Goal: Communication & Community: Answer question/provide support

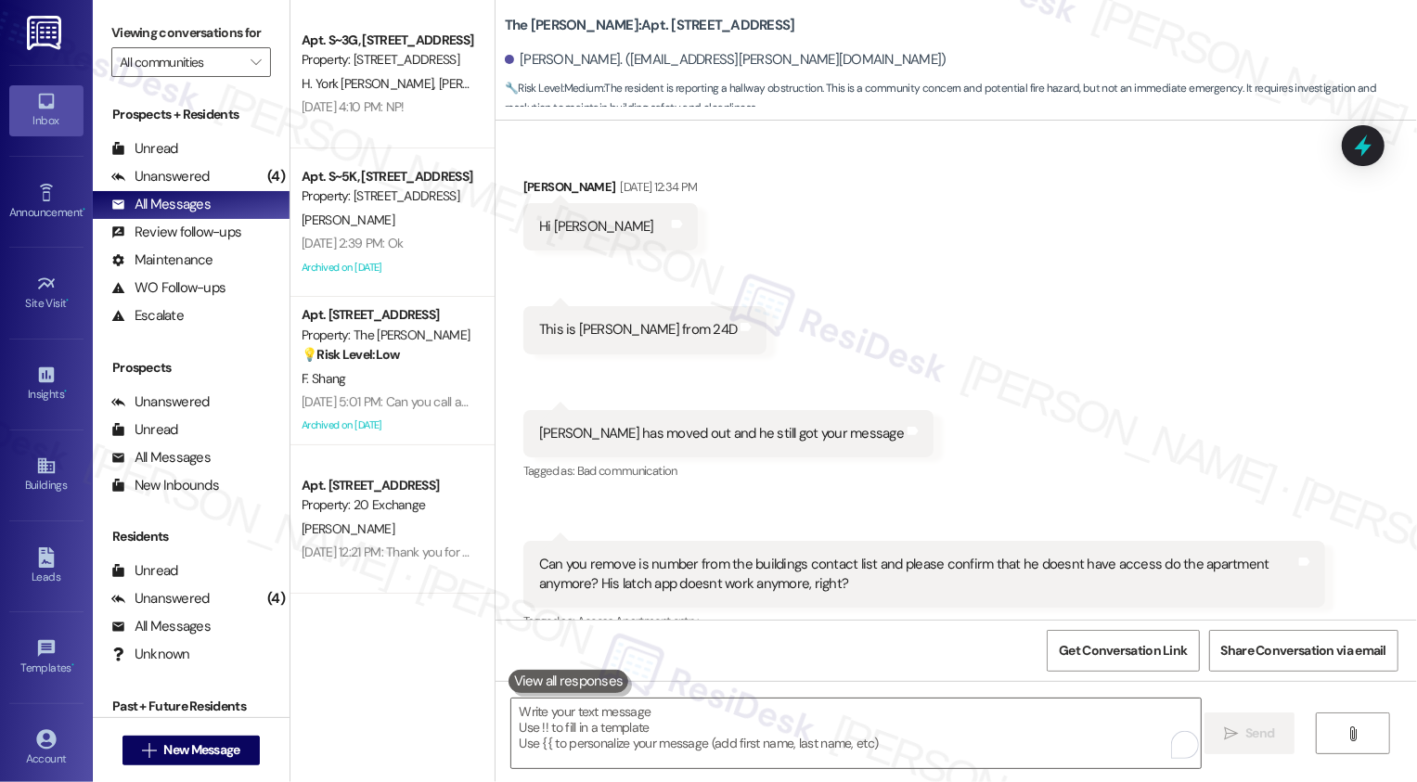
scroll to position [28853, 0]
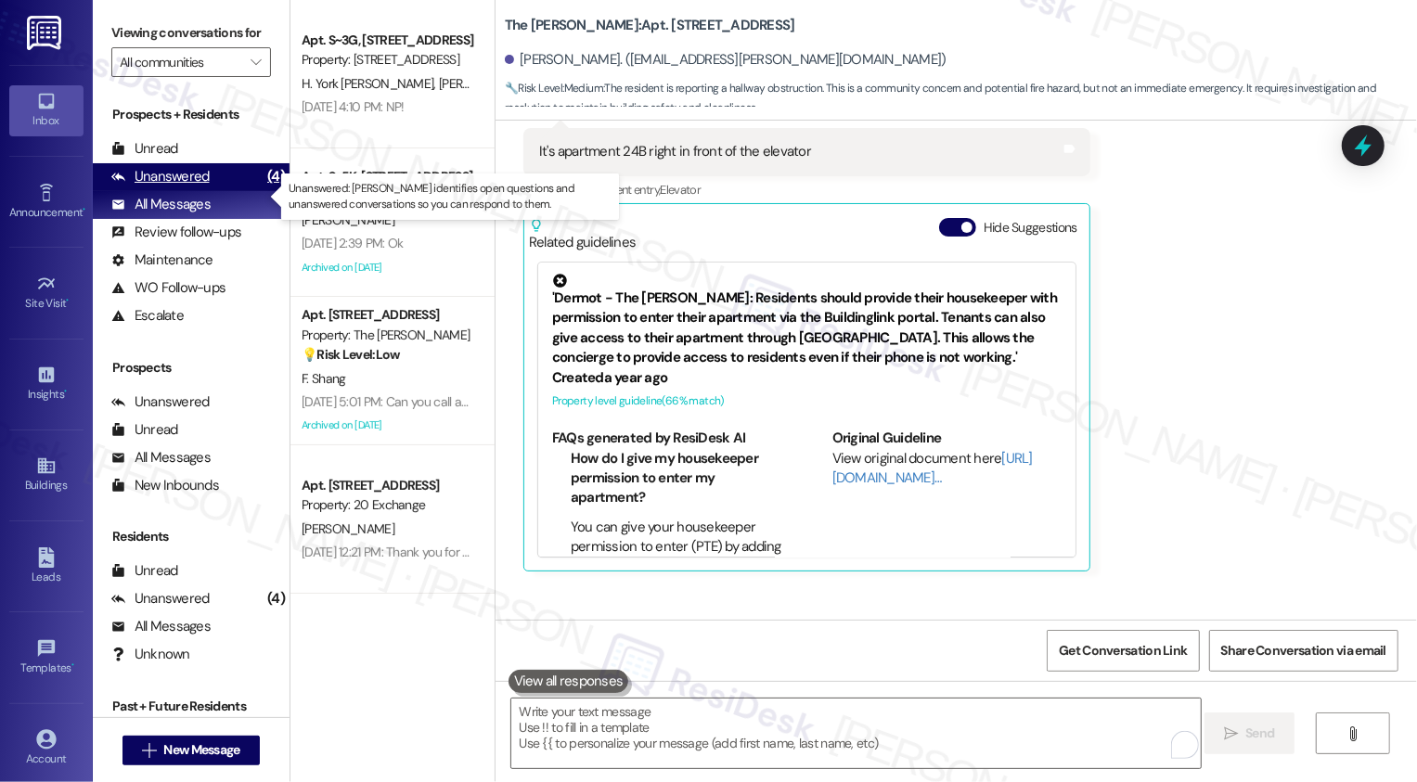
click at [229, 191] on div "Unanswered (4)" at bounding box center [191, 177] width 197 height 28
click at [222, 219] on div "All Messages (undefined)" at bounding box center [191, 205] width 197 height 28
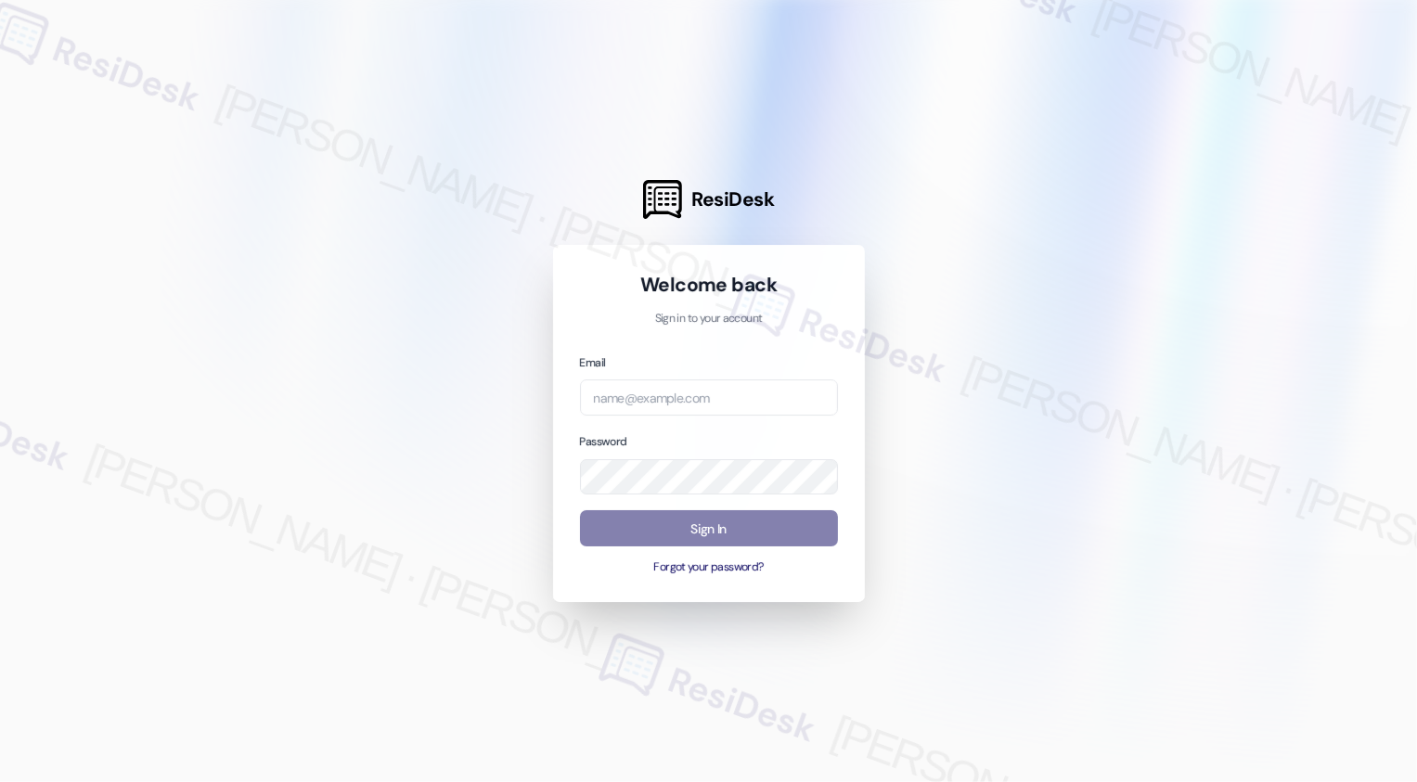
click at [713, 422] on div "Email Password Sign In Forgot your password?" at bounding box center [709, 464] width 258 height 223
click at [642, 405] on input "email" at bounding box center [709, 397] width 258 height 36
click at [645, 404] on input "email" at bounding box center [709, 397] width 258 height 36
paste input "[EMAIL_ADDRESS][PERSON_NAME][PERSON_NAME][DOMAIN_NAME]"
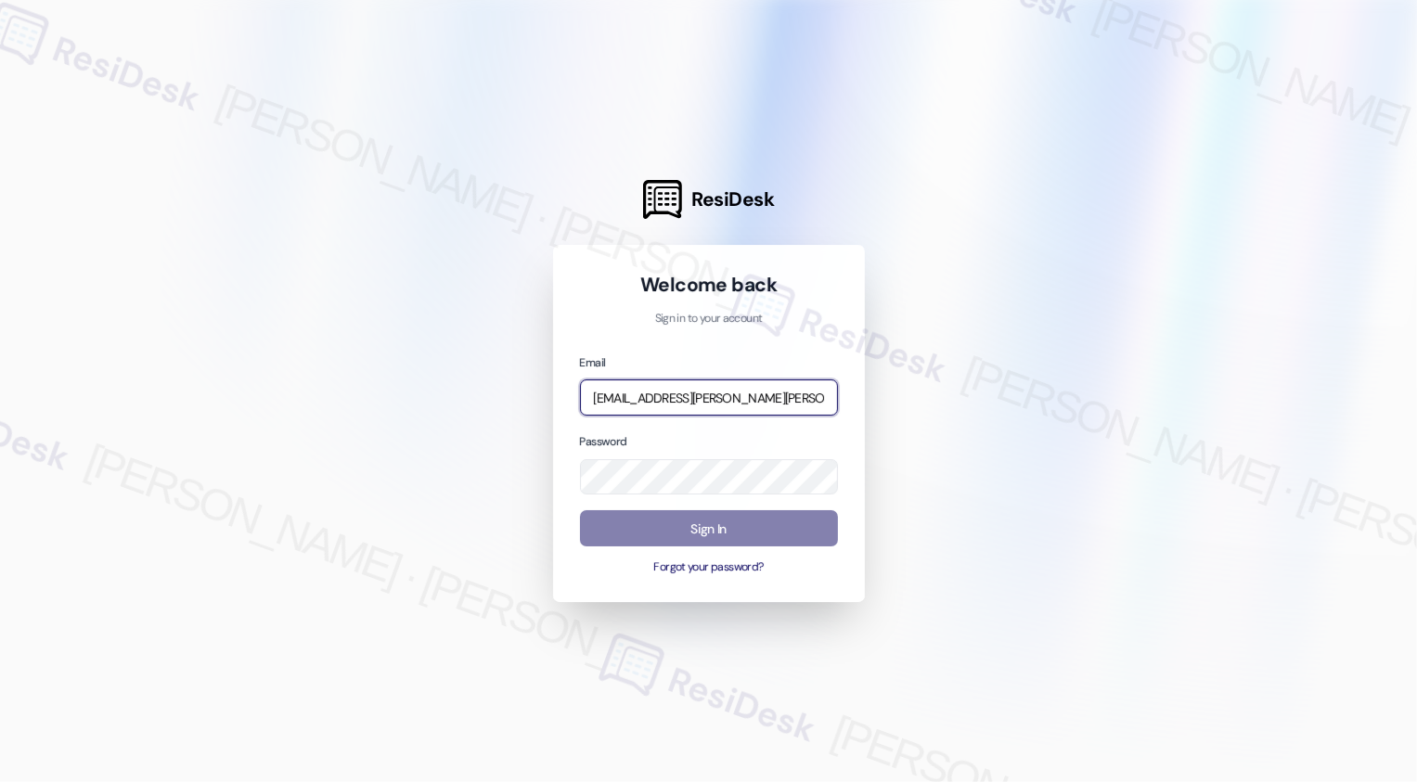
scroll to position [0, 70]
type input "[EMAIL_ADDRESS][PERSON_NAME][PERSON_NAME][DOMAIN_NAME]"
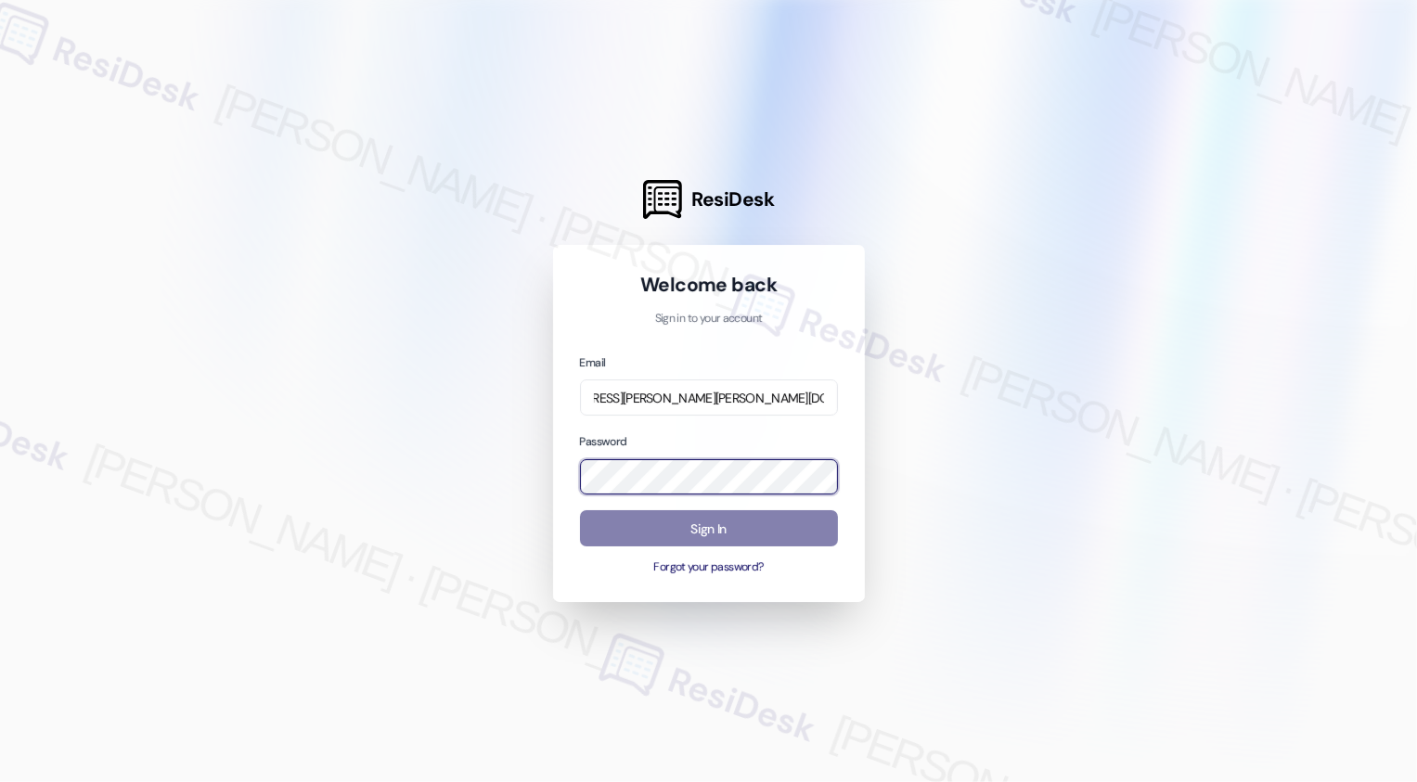
scroll to position [0, 0]
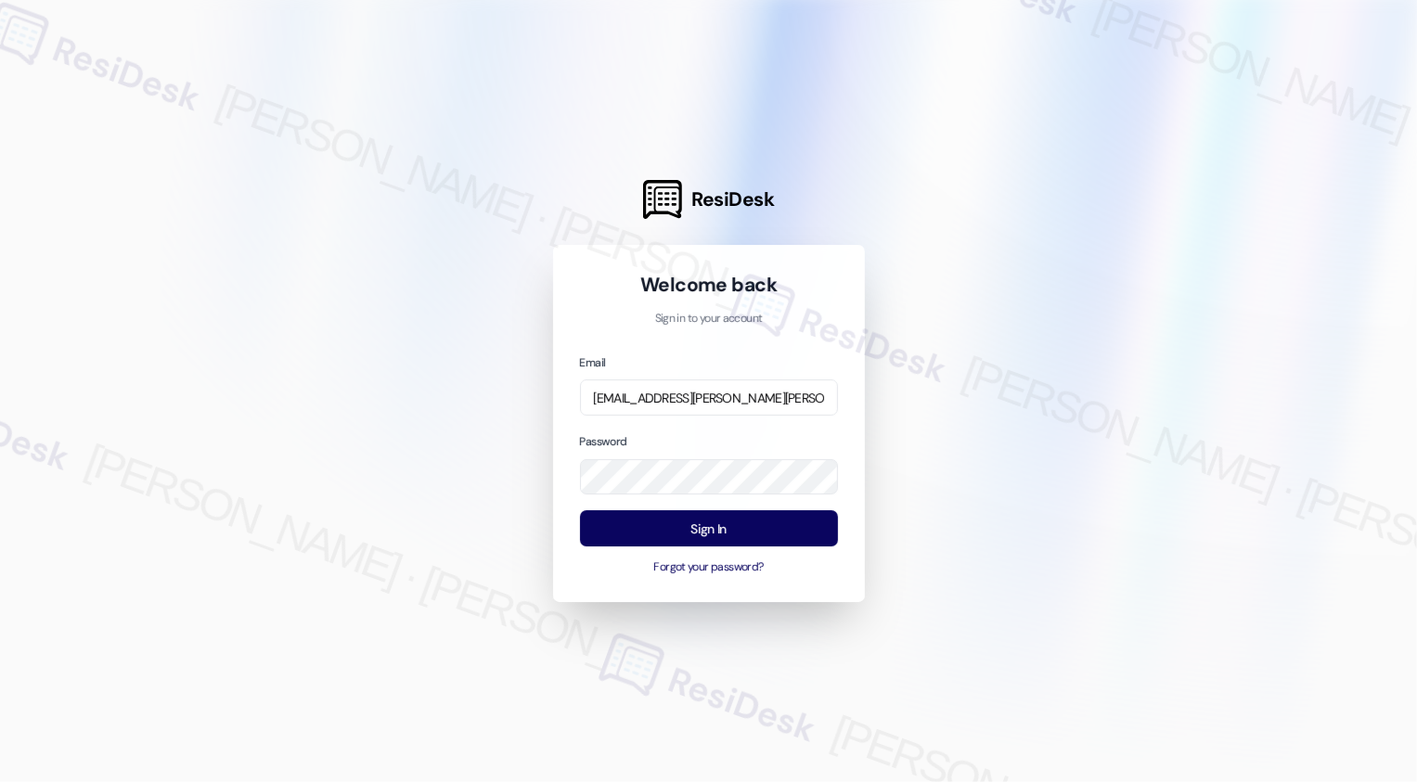
click at [500, 509] on div at bounding box center [708, 391] width 1417 height 782
click at [702, 524] on button "Sign In" at bounding box center [709, 528] width 258 height 36
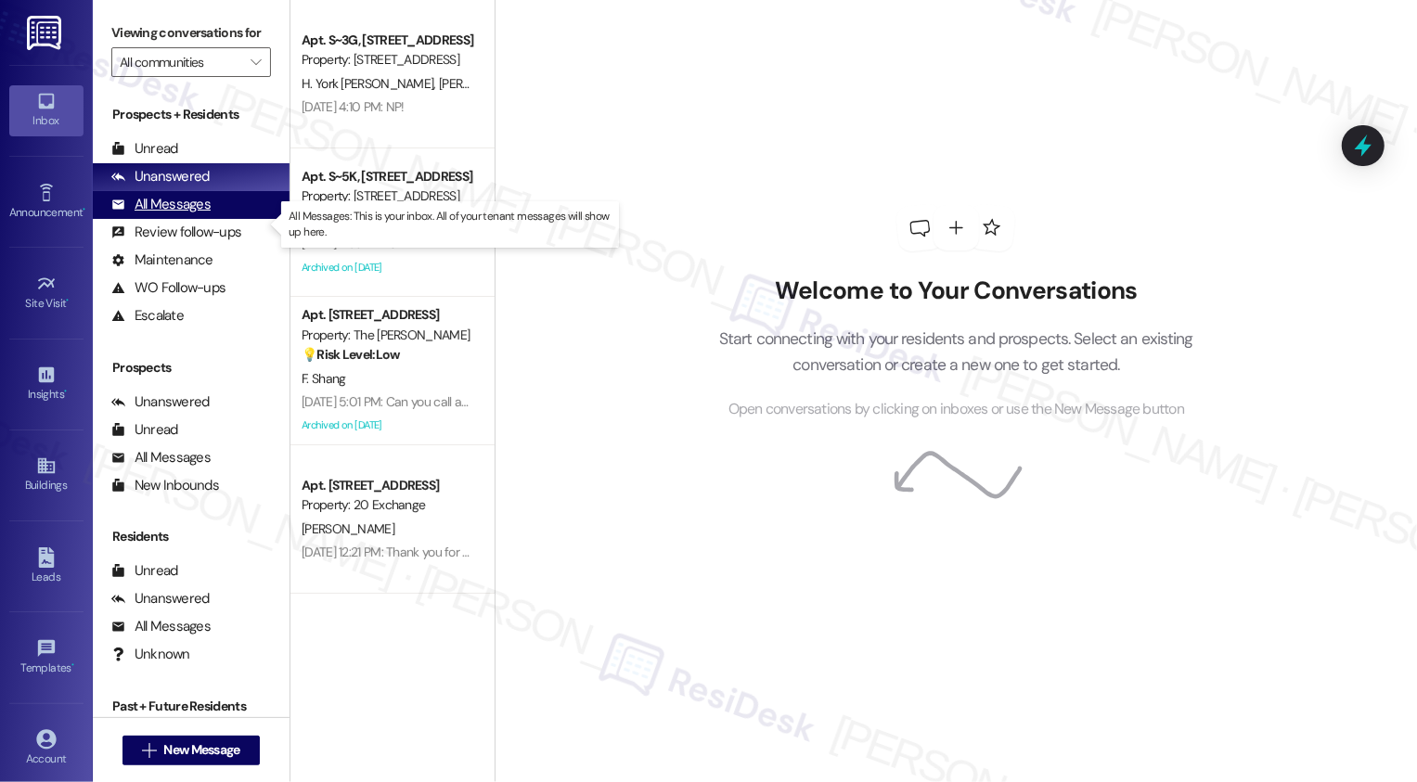
click at [173, 214] on div "All Messages" at bounding box center [160, 204] width 99 height 19
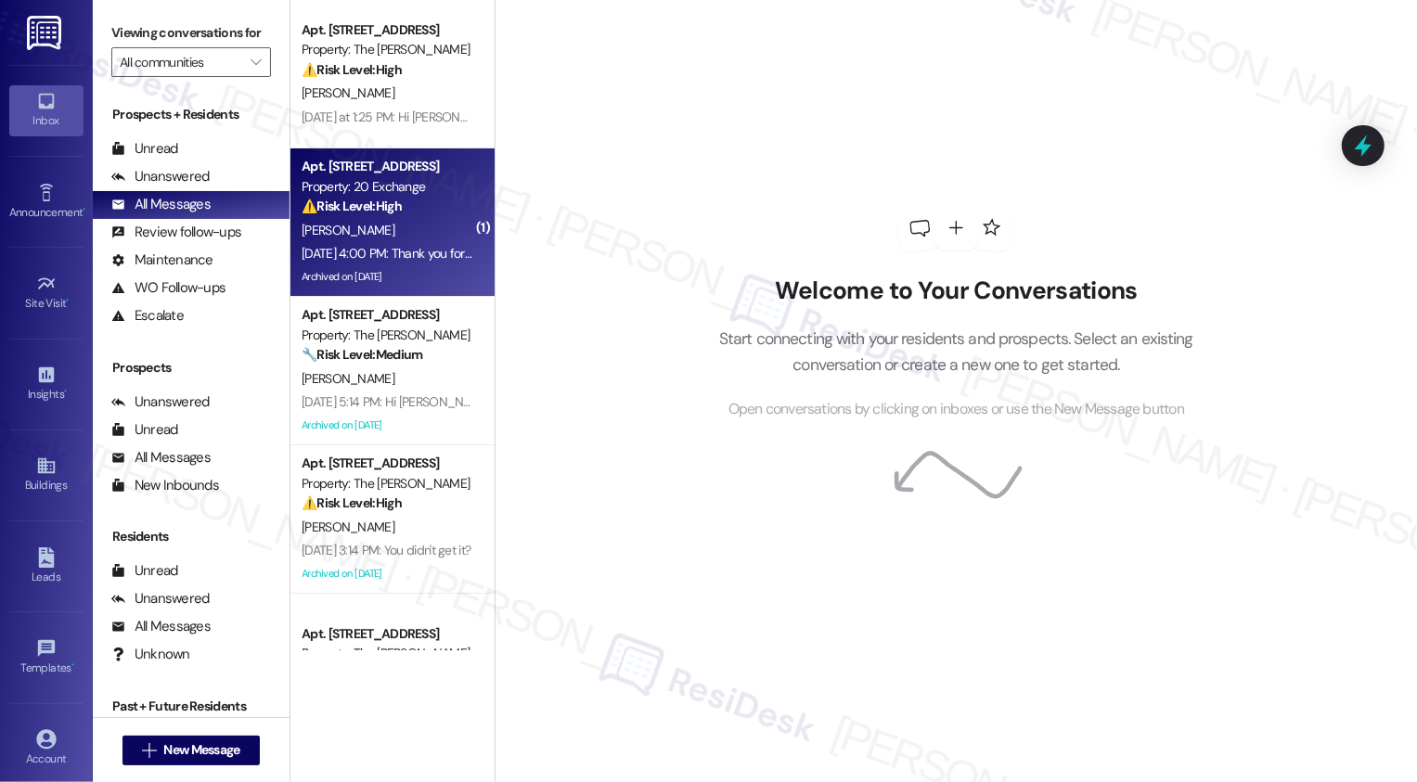
click at [430, 256] on div "Aug 30, 2025 at 4:00 PM: Thank you for your message. Our offices are currently …" at bounding box center [1302, 253] width 2001 height 17
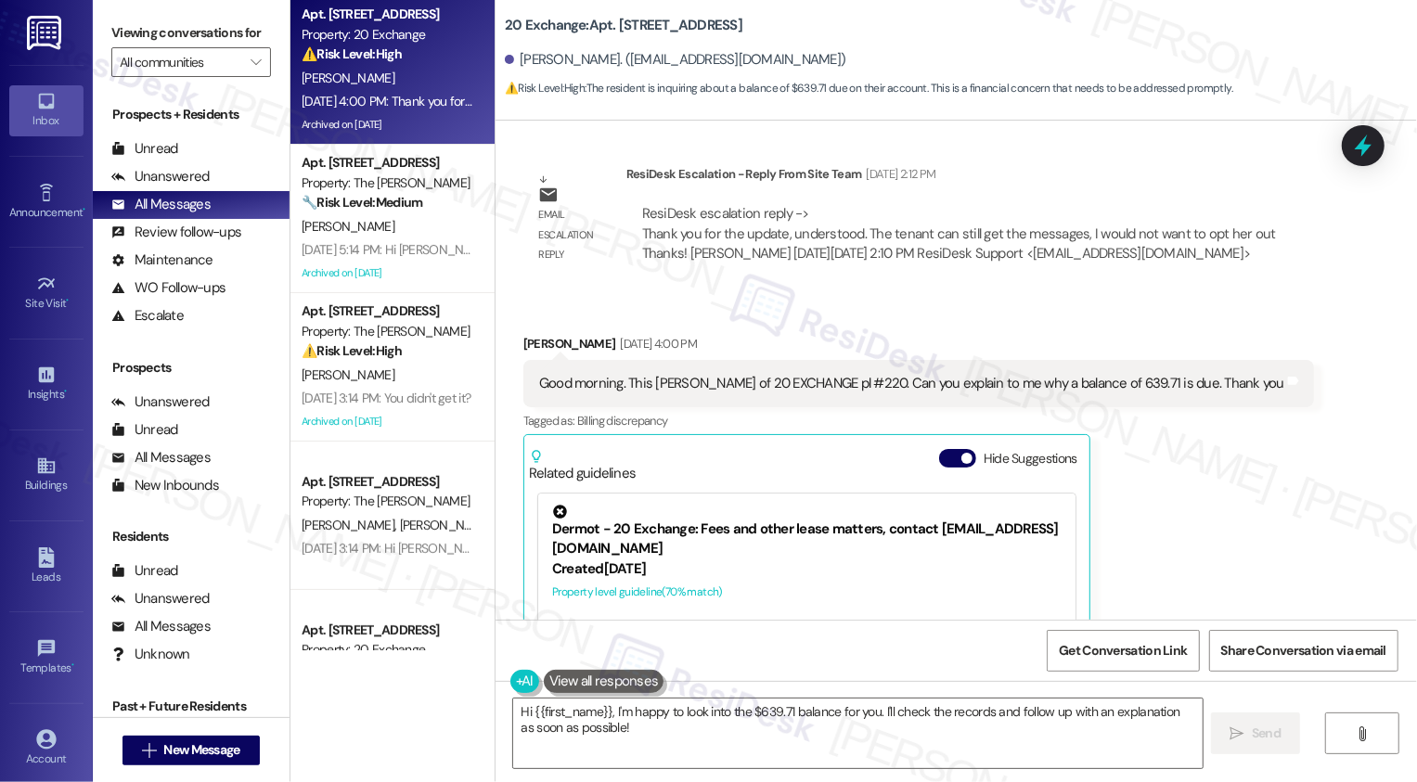
scroll to position [9437, 0]
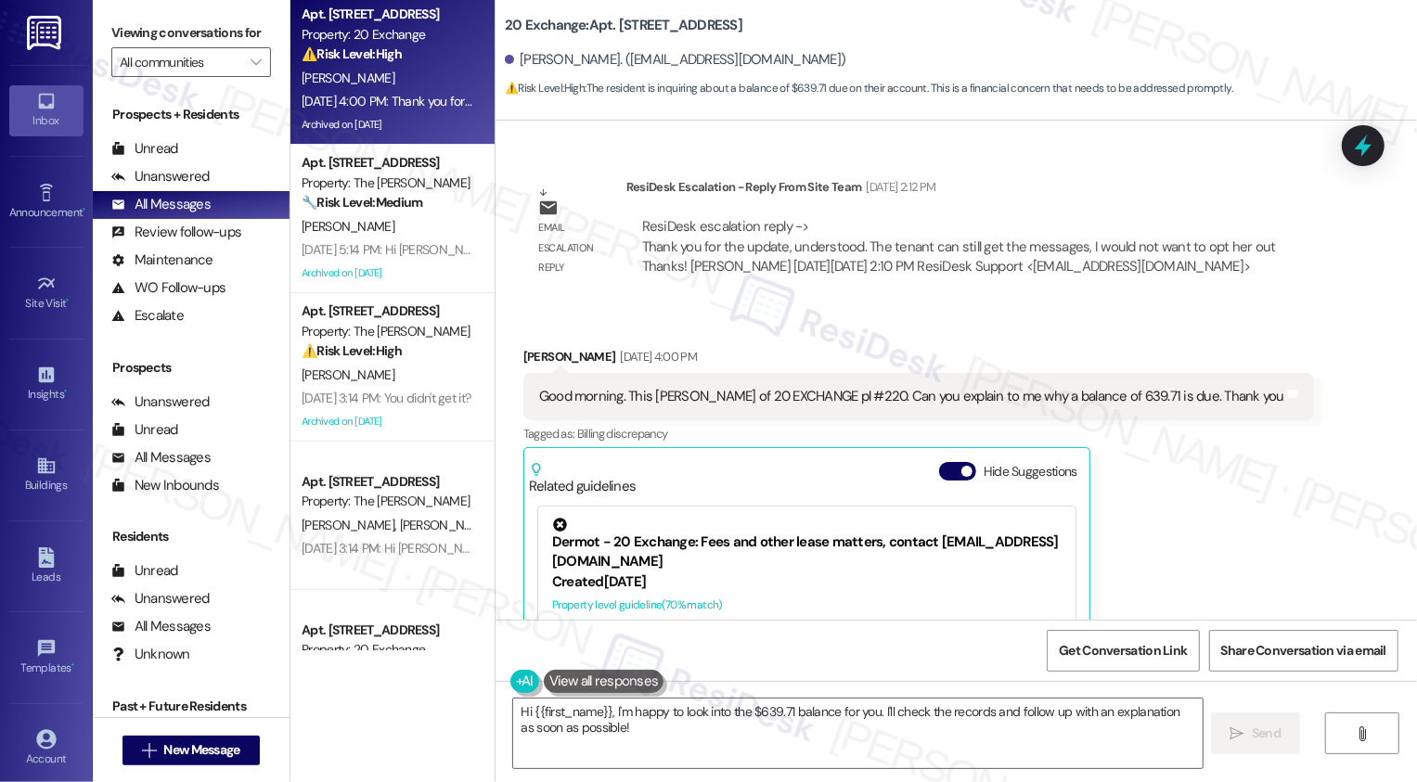
click at [929, 373] on div "Good morning. This Rose Woods of 20 EXCHANGE pl #220. Can you explain to me why…" at bounding box center [918, 396] width 790 height 47
click at [977, 373] on div "Good morning. This Rose Woods of 20 EXCHANGE pl #220. Can you explain to me why…" at bounding box center [918, 396] width 790 height 47
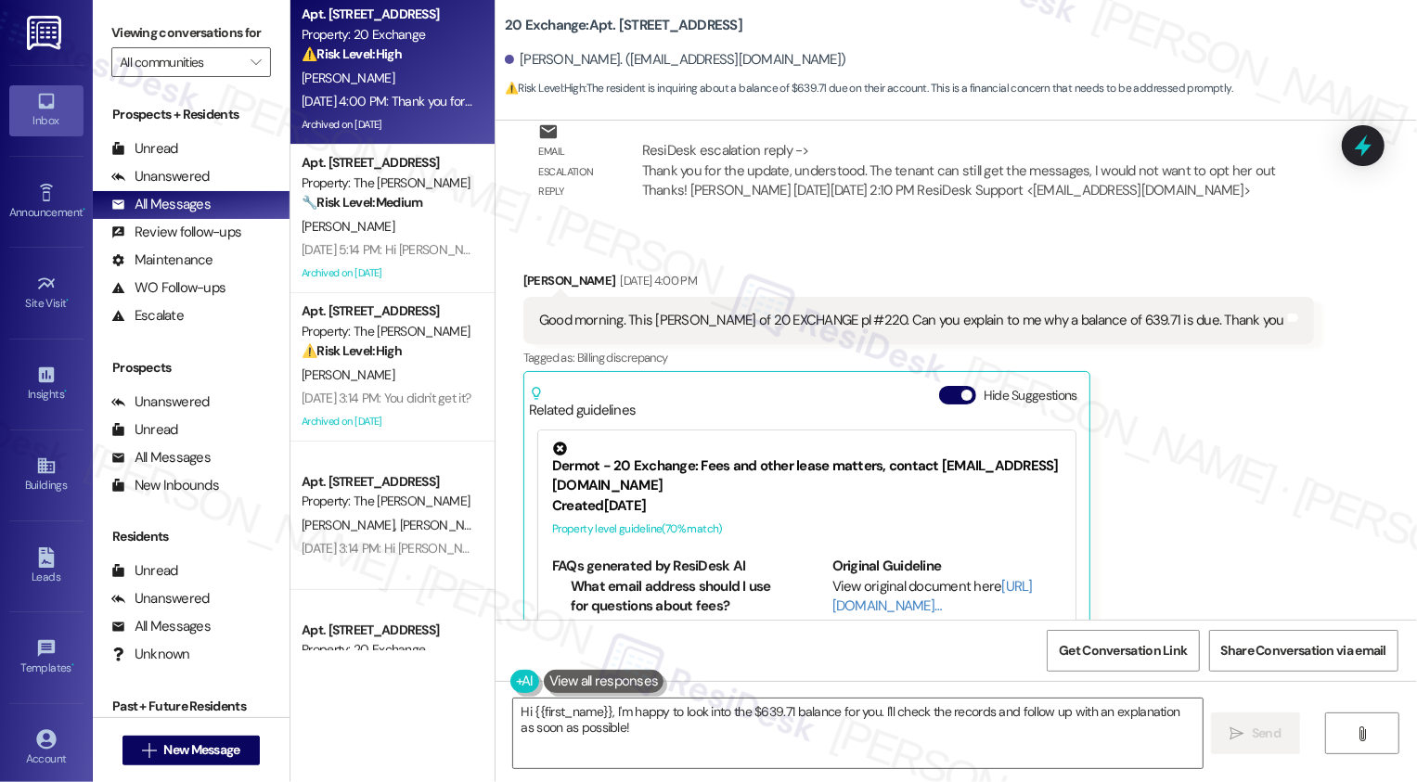
scroll to position [9491, 0]
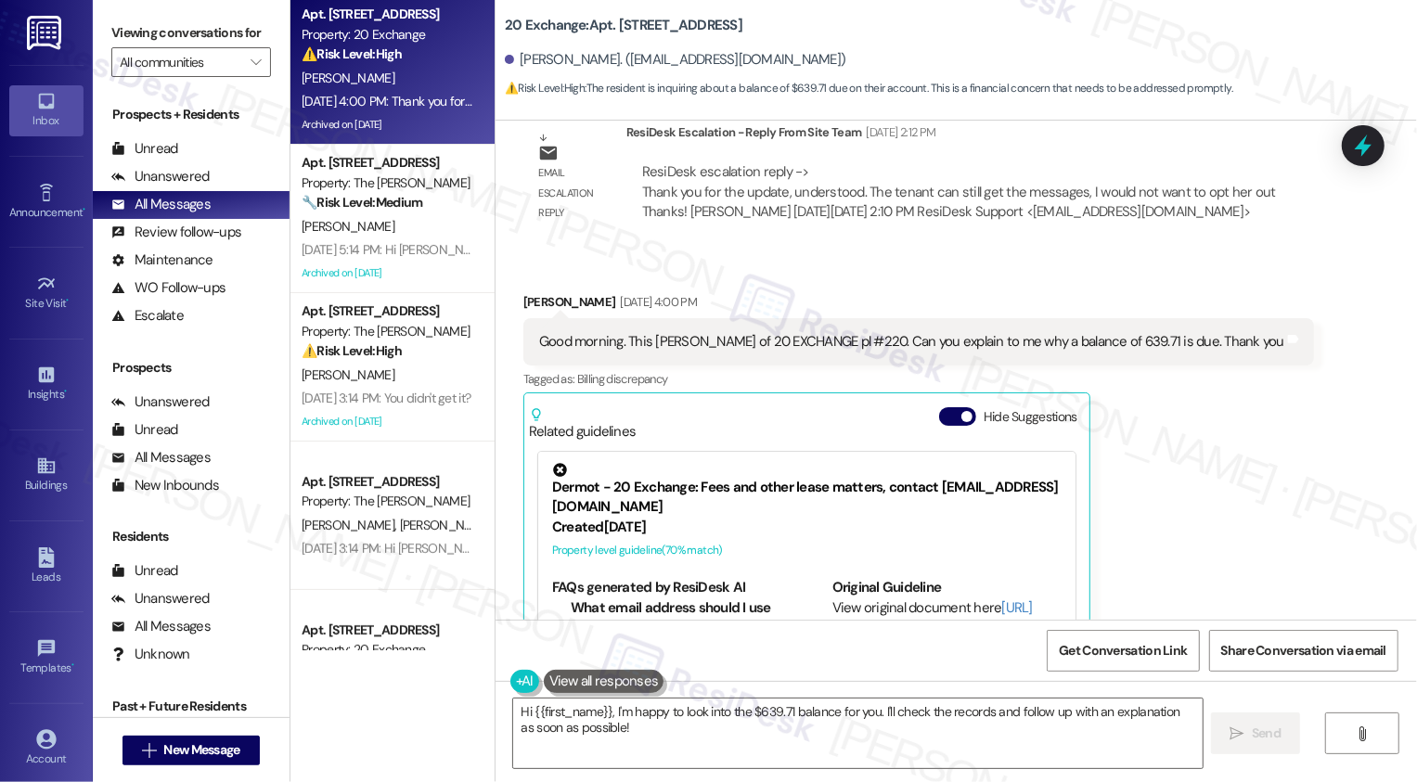
click at [525, 292] on div "Rose Woods Aug 30, 2025 at 4:00 PM" at bounding box center [918, 305] width 790 height 26
click at [662, 752] on textarea "Hi {{first_name}}, I'm happy to look into the $639.71 balance for you. I'll che…" at bounding box center [857, 734] width 689 height 70
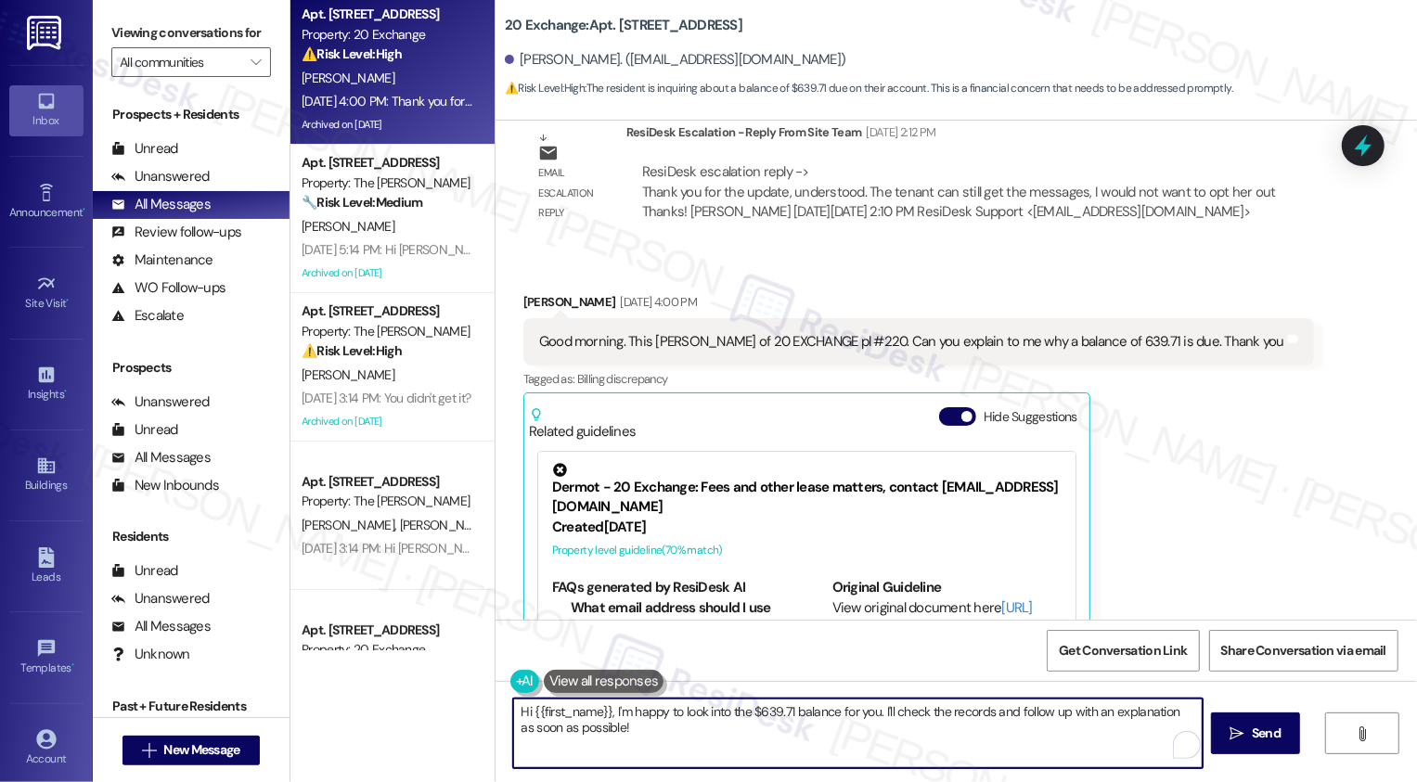
drag, startPoint x: 606, startPoint y: 710, endPoint x: 626, endPoint y: 729, distance: 28.2
click at [626, 729] on textarea "Hi {{first_name}}, I'm happy to look into the $639.71 balance for you. I'll che…" at bounding box center [857, 734] width 689 height 70
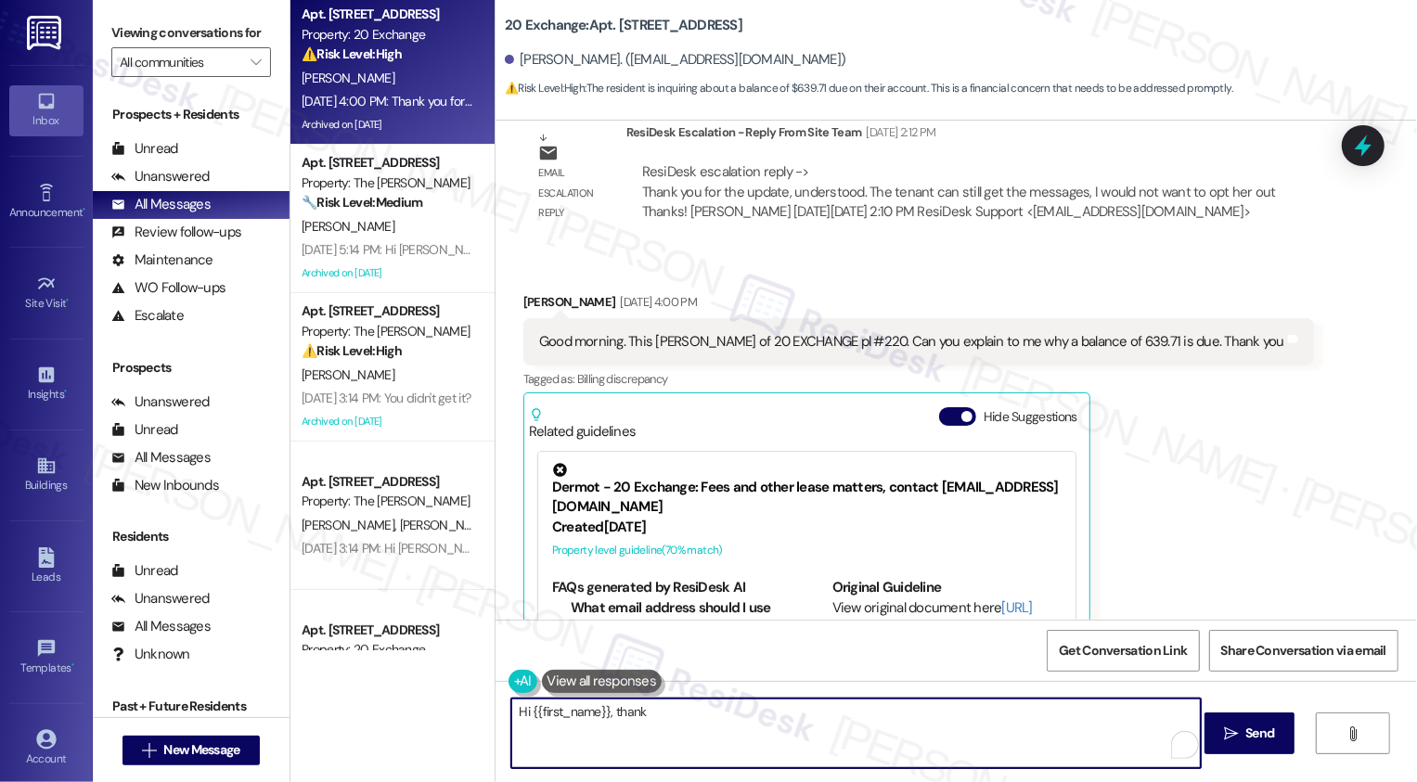
click at [695, 723] on textarea "Hi {{first_name}}, thank" at bounding box center [855, 734] width 689 height 70
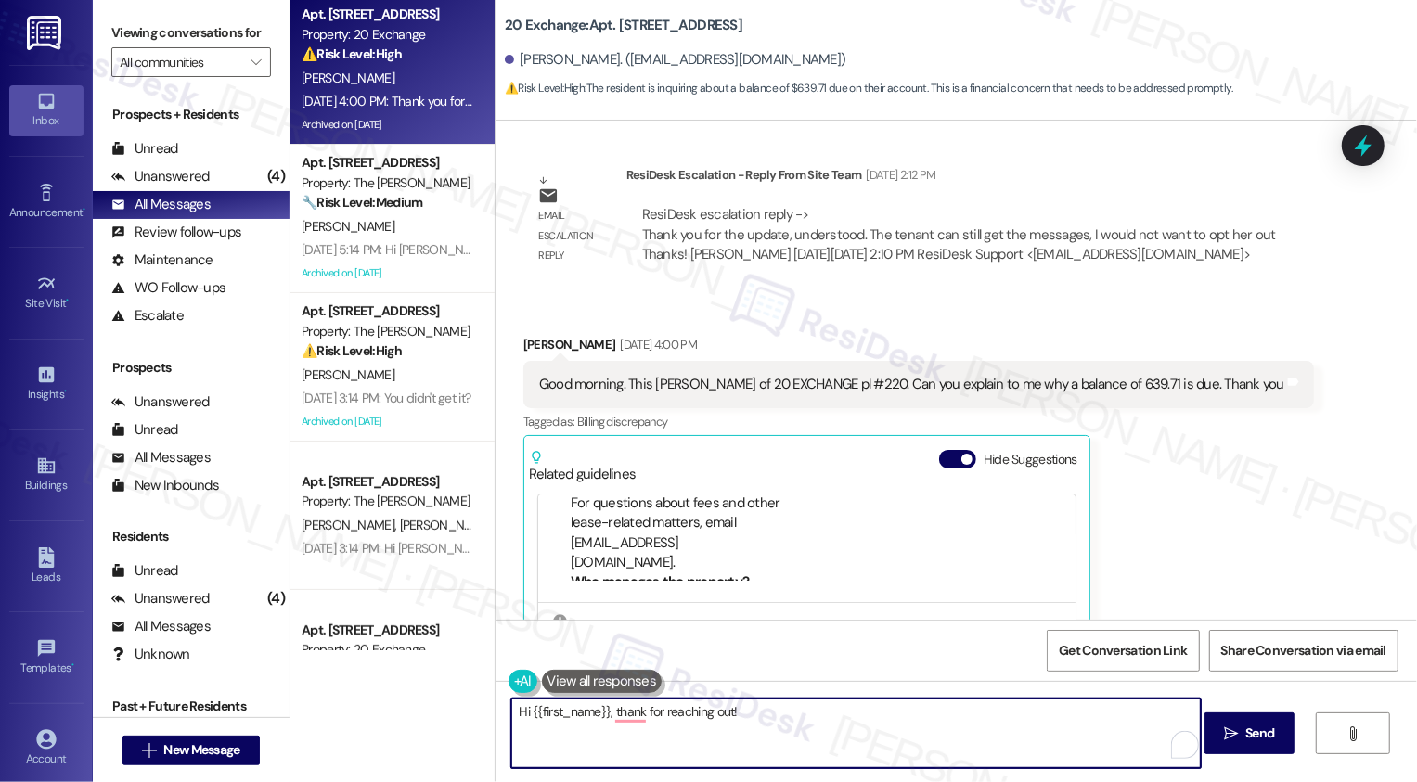
scroll to position [196, 0]
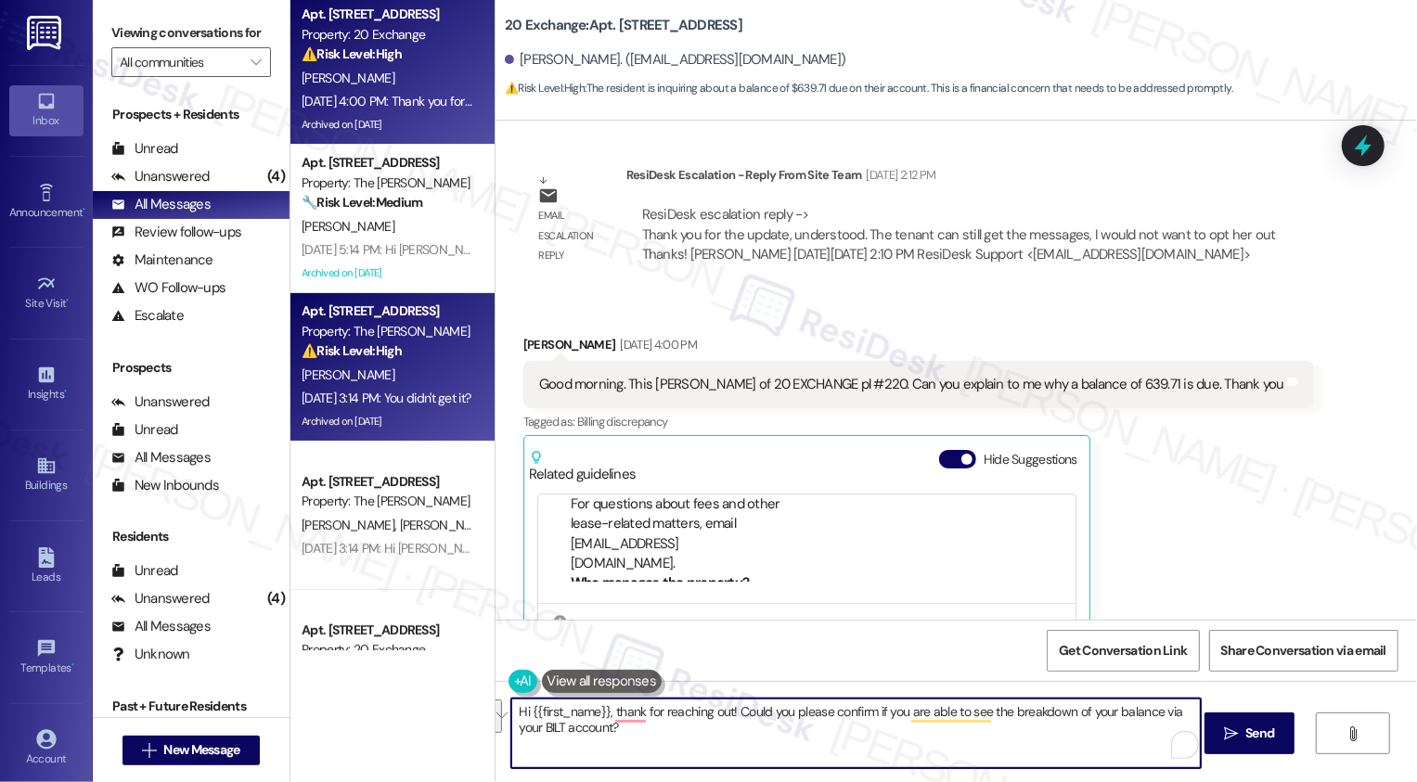
paste textarea "s for reaching out! Could you confirm if you’re able to see the breakdown of yo…"
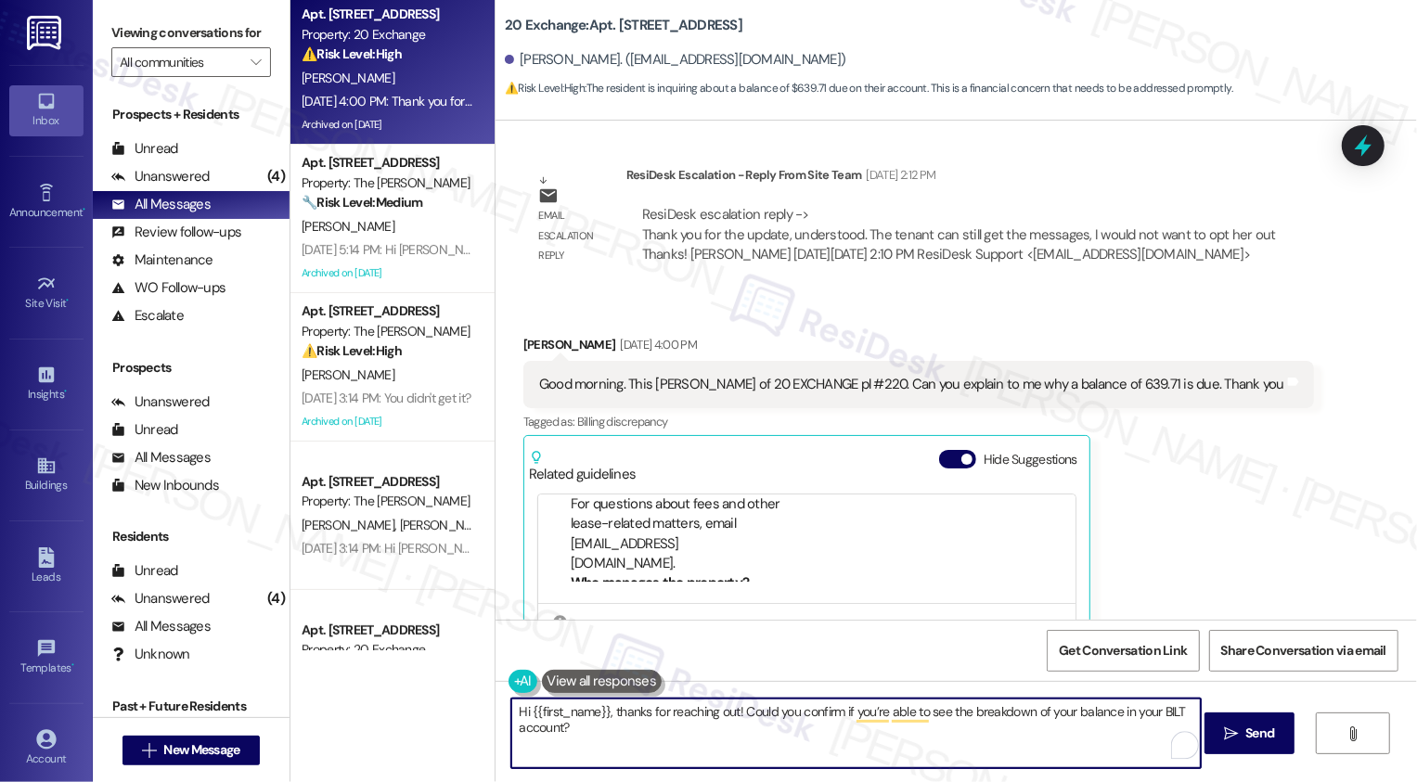
click at [624, 752] on textarea "Hi {{first_name}}, thanks for reaching out! Could you confirm if you’re able to…" at bounding box center [855, 734] width 689 height 70
click at [875, 727] on textarea "Hi {{first_name}}, thanks for reaching out! Could you confirm if you’re able to…" at bounding box center [855, 734] width 689 height 70
type textarea "Hi {{first_name}}, thanks for reaching out! Could you confirm if you’re able to…"
click at [1238, 739] on span " Send" at bounding box center [1249, 733] width 58 height 19
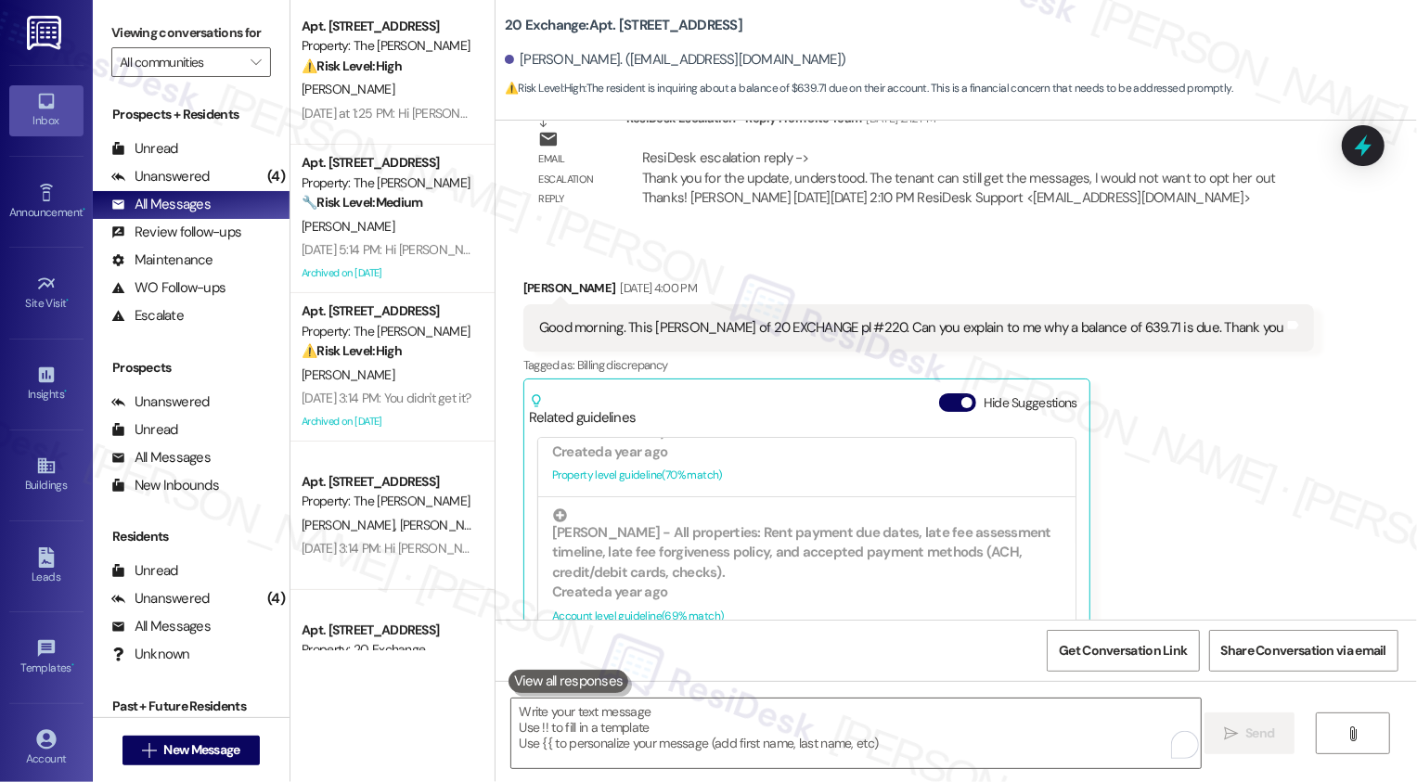
scroll to position [9832, 0]
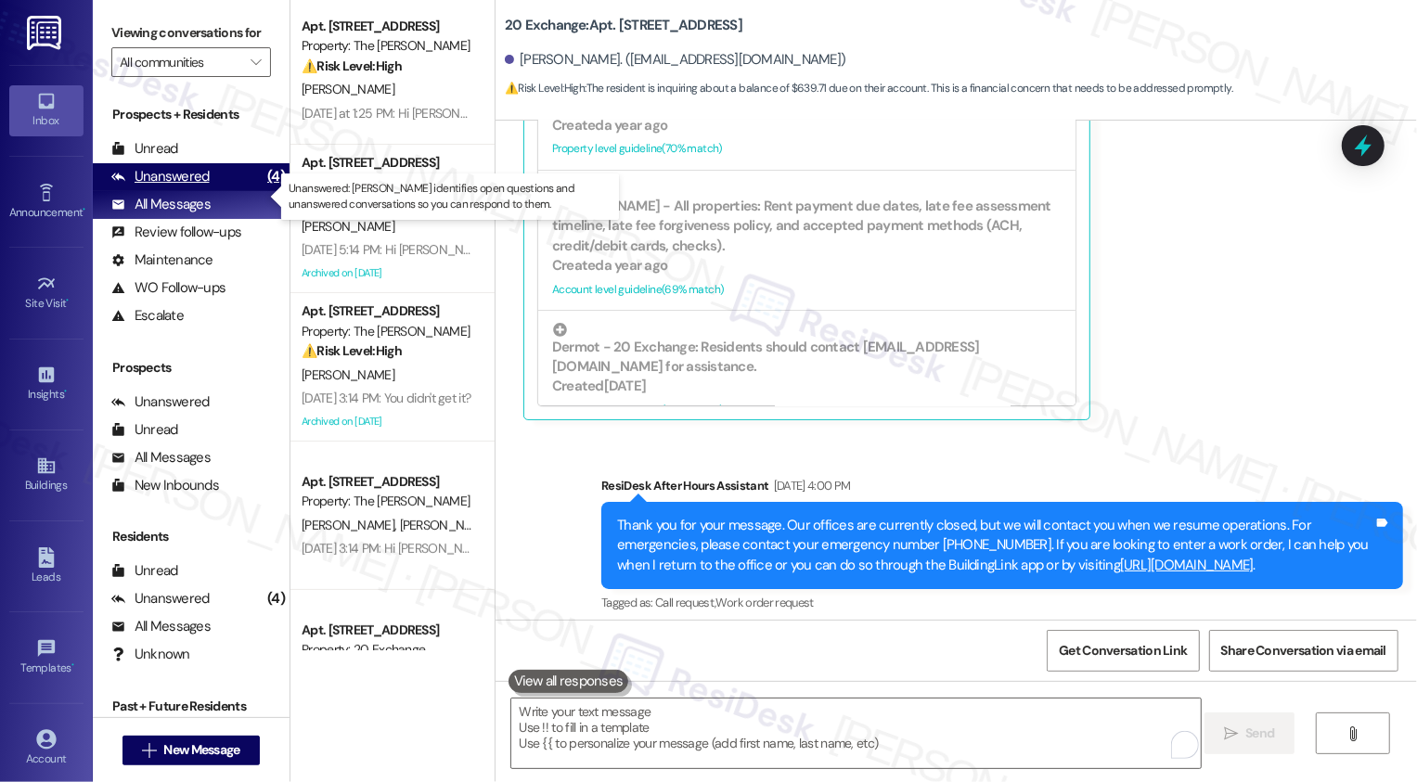
click at [147, 186] on div "Unanswered" at bounding box center [160, 176] width 98 height 19
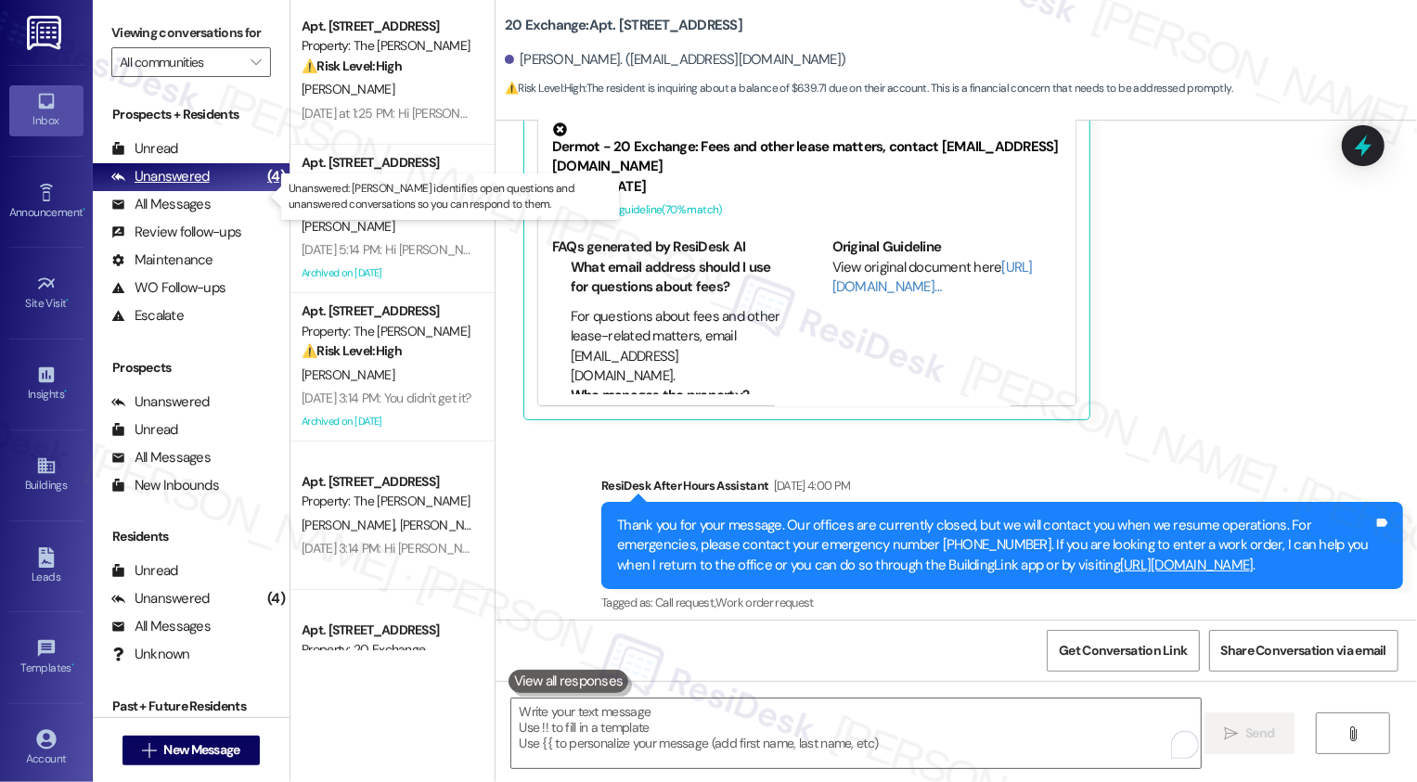
click at [147, 186] on div "Unanswered" at bounding box center [160, 176] width 98 height 19
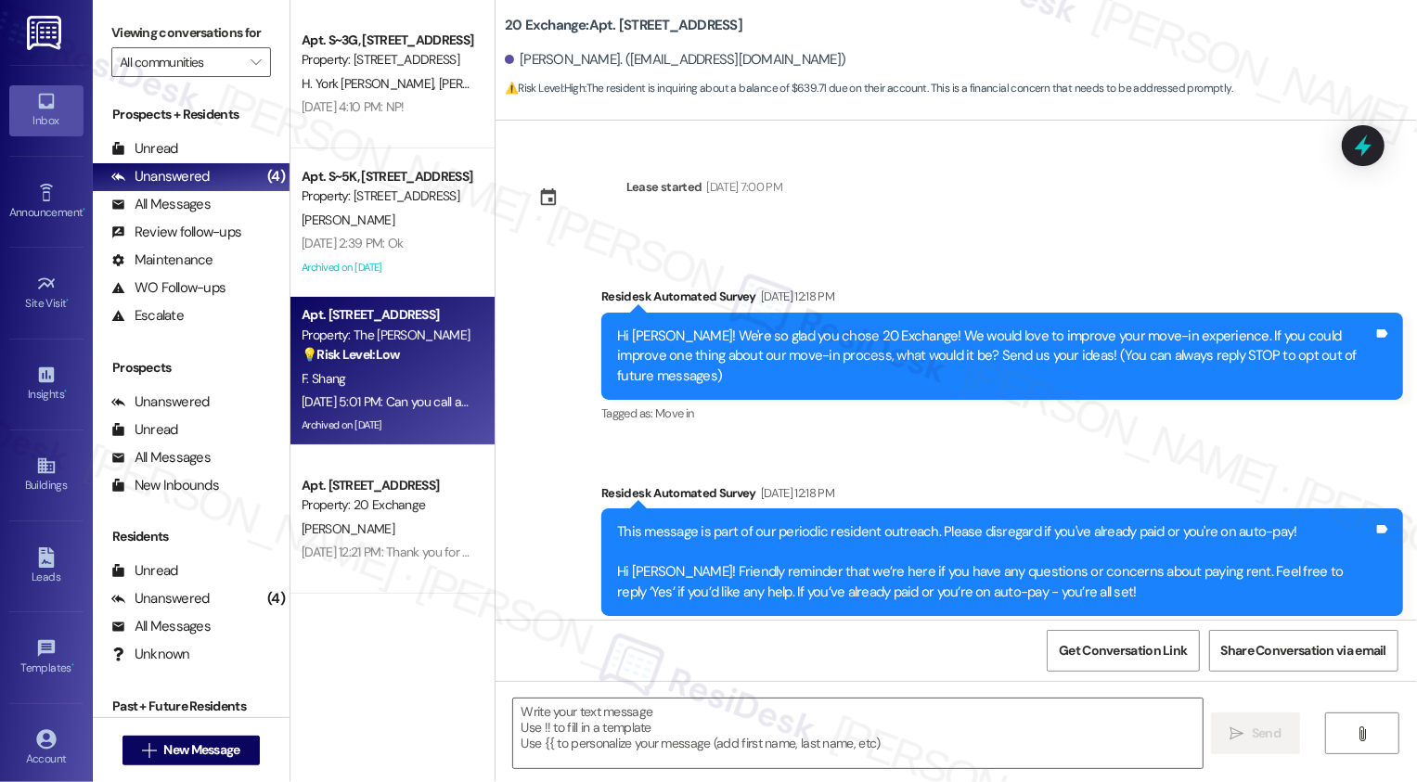
type textarea "Fetching suggested responses. Please feel free to read through the conversation…"
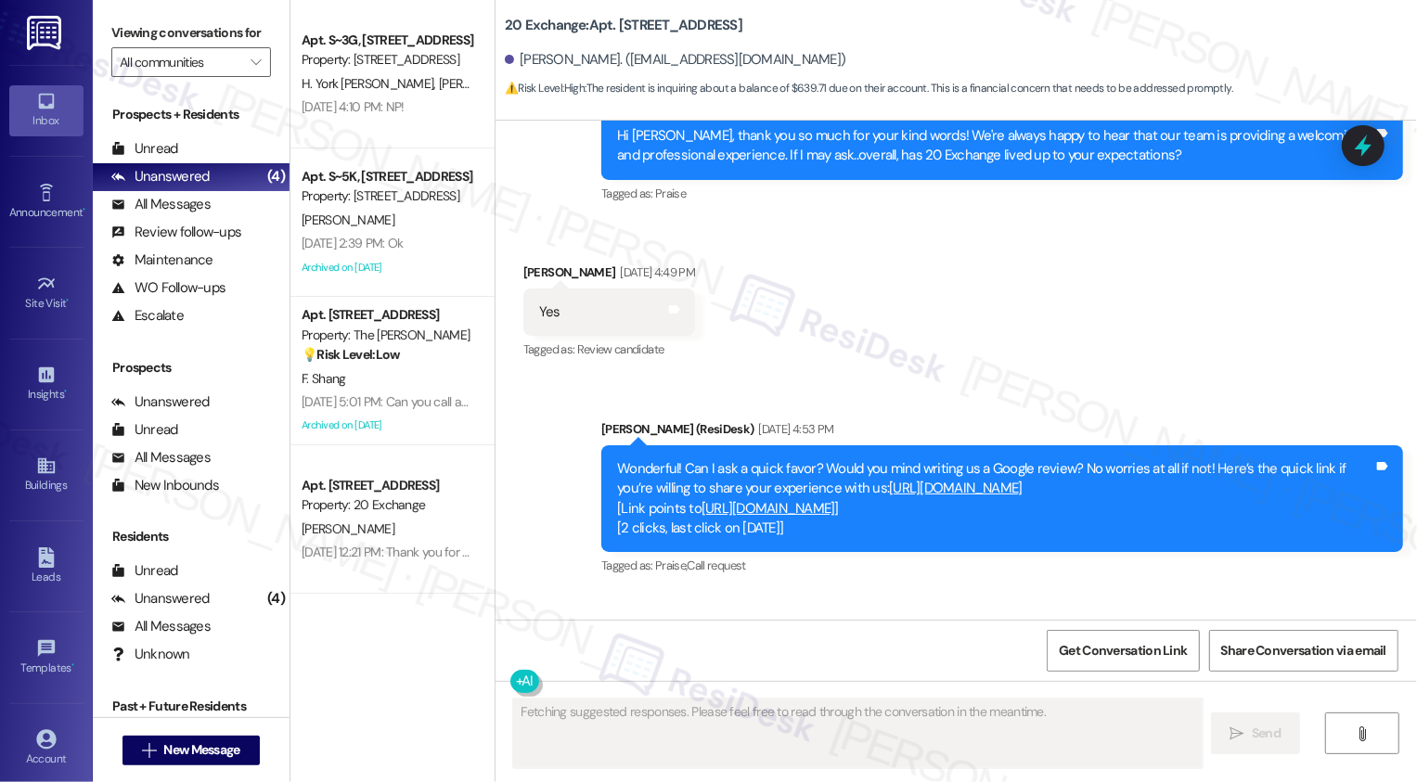
scroll to position [9505, 0]
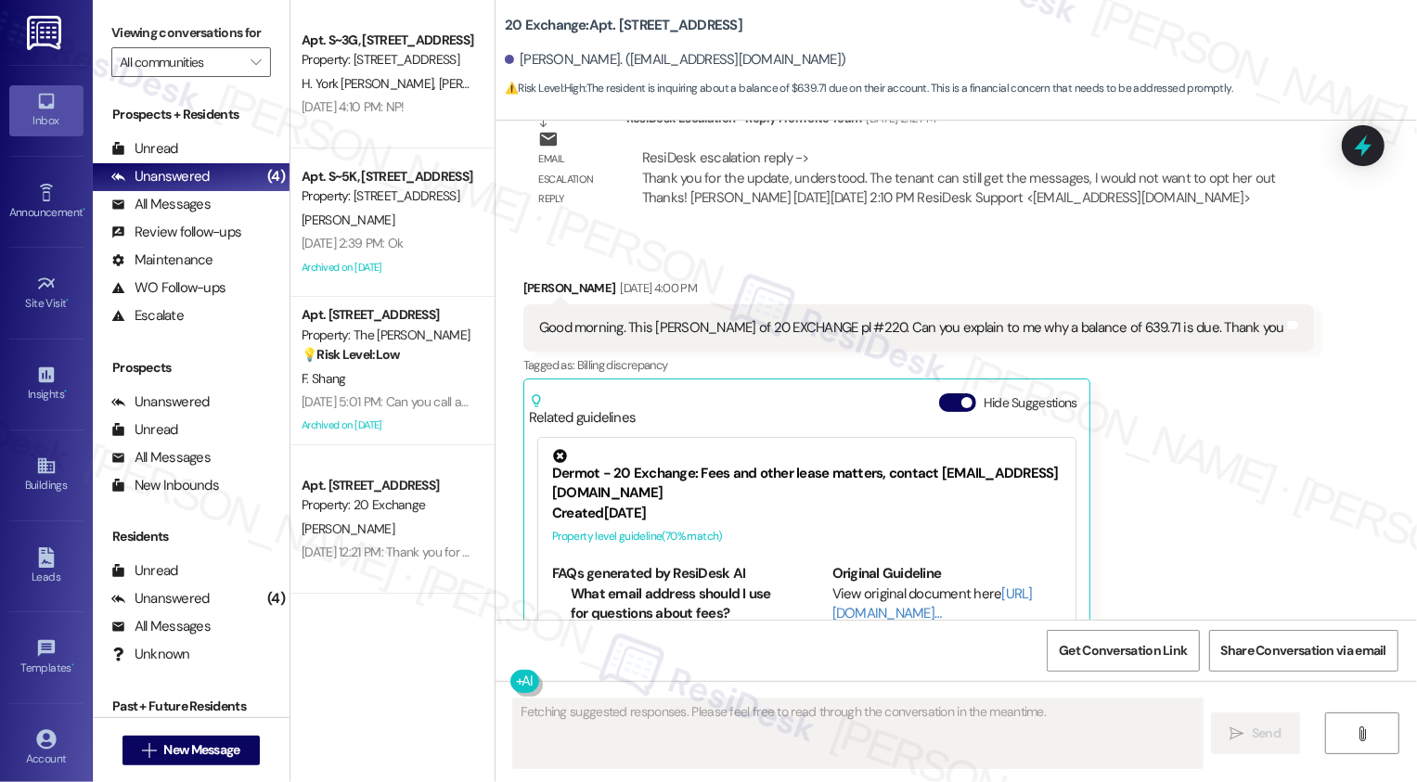
click at [376, 418] on div "Archived on [DATE]" at bounding box center [387, 425] width 175 height 23
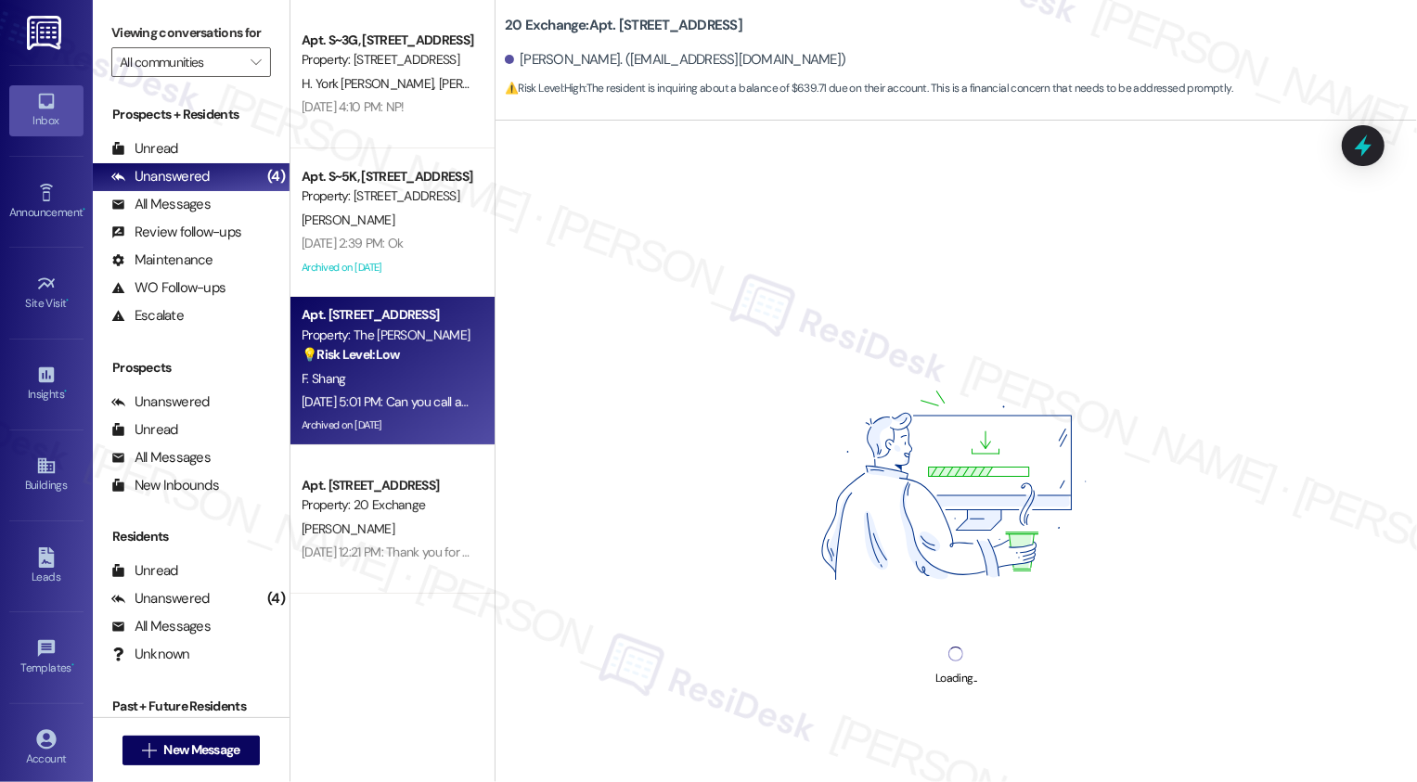
click at [421, 379] on div "F. Shang" at bounding box center [387, 378] width 175 height 23
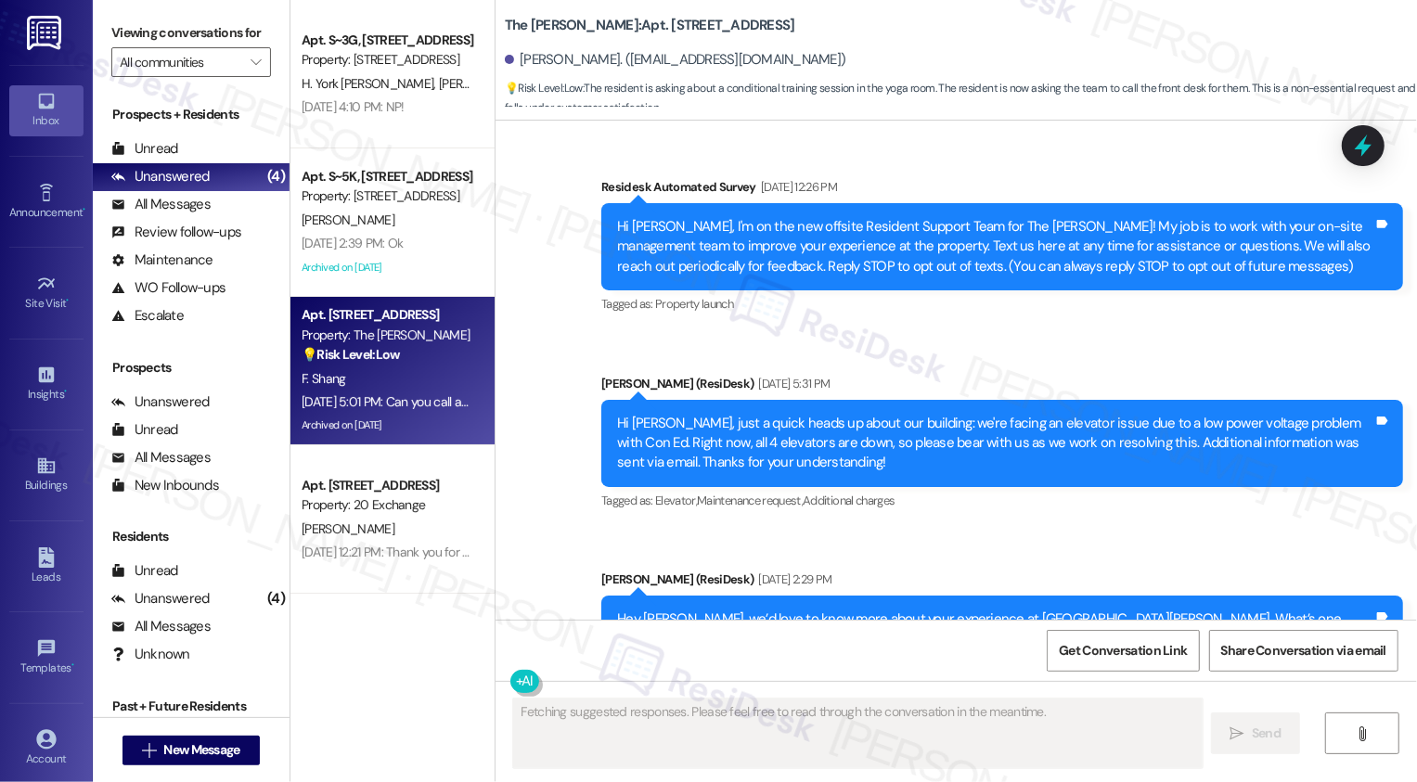
scroll to position [29702, 0]
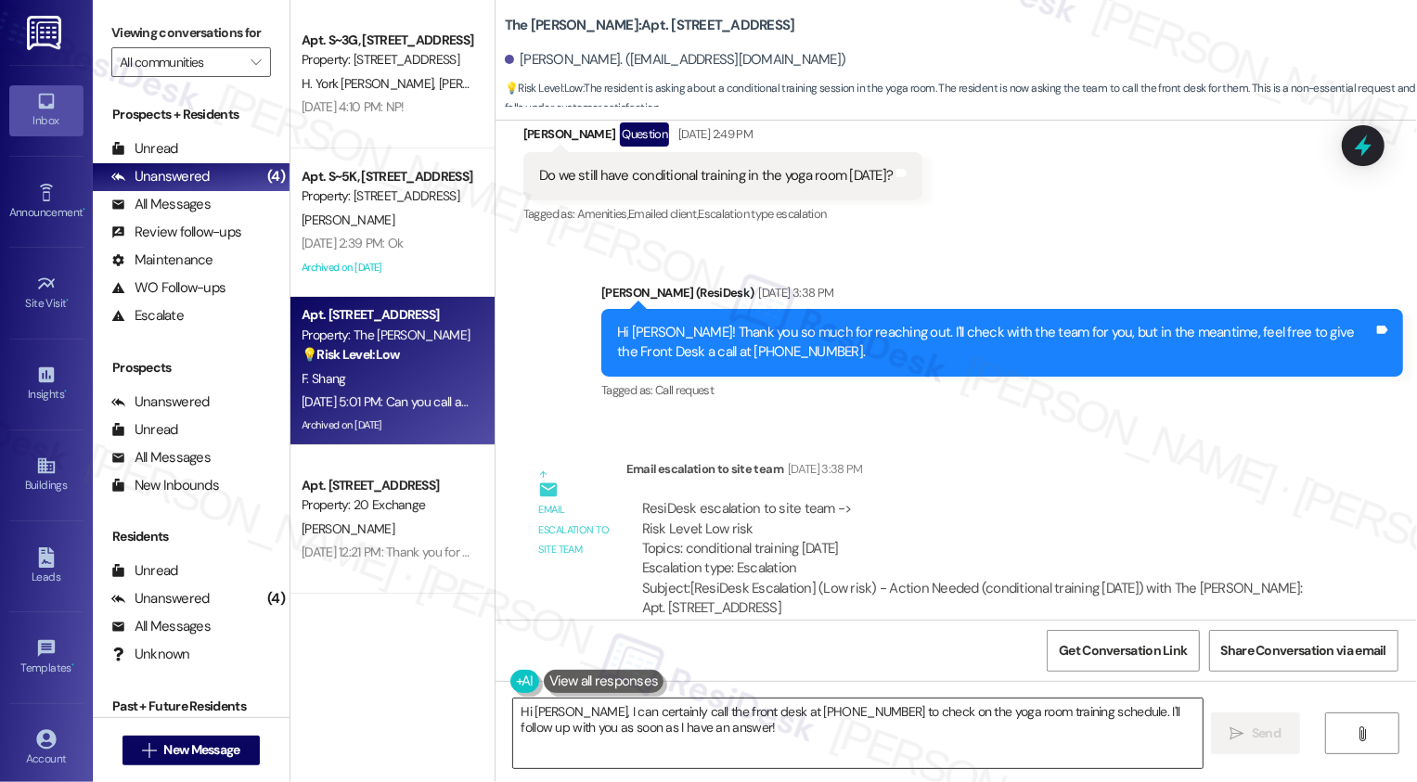
click at [565, 709] on textarea "Hi Fiona, I can certainly call the front desk at 212-563-4157 to check on the y…" at bounding box center [857, 734] width 689 height 70
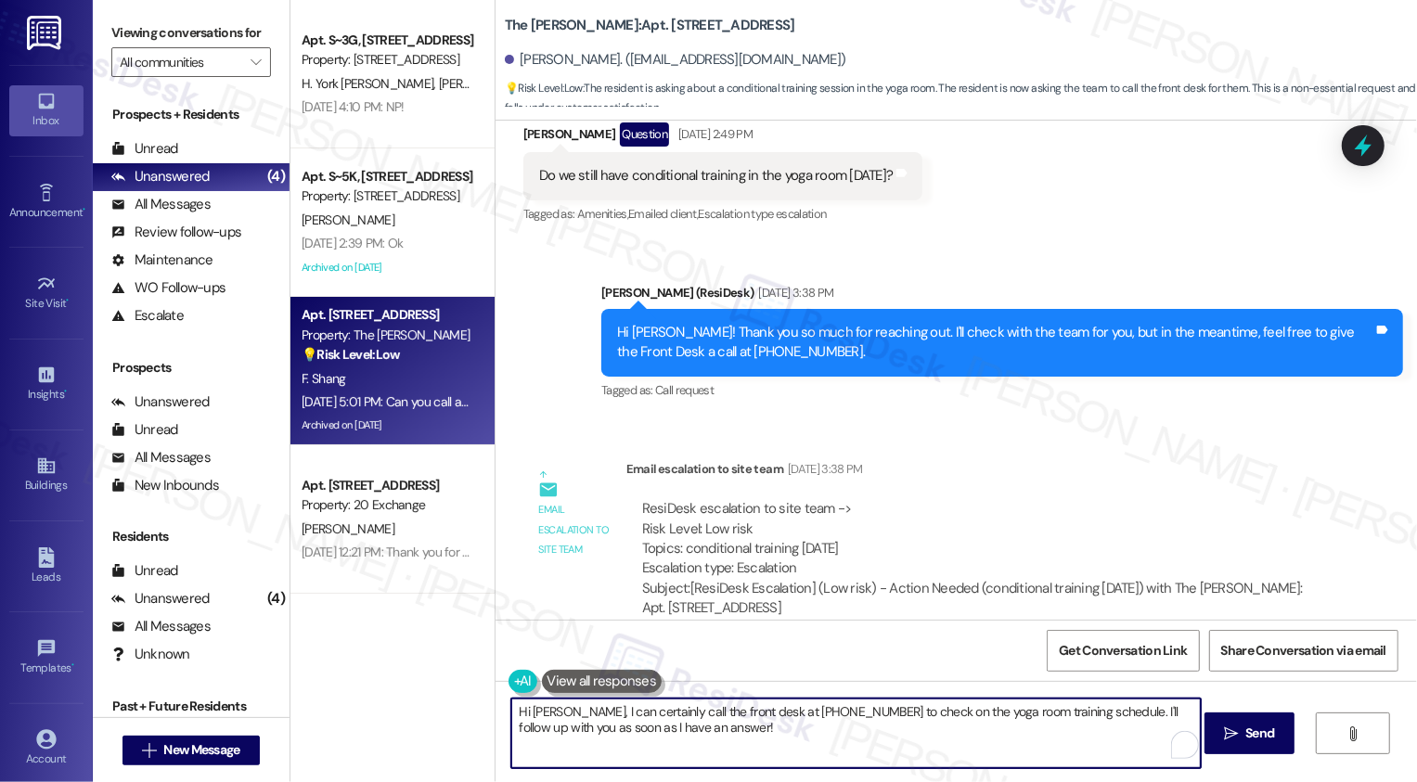
drag, startPoint x: 559, startPoint y: 710, endPoint x: 658, endPoint y: 754, distance: 108.8
click at [658, 754] on textarea "Hi Fiona, I can certainly call the front desk at 212-563-4157 to check on the y…" at bounding box center [855, 734] width 689 height 70
type textarea "Hi [PERSON_NAME], I'm so sorry I missed your message last week! Please let me k…"
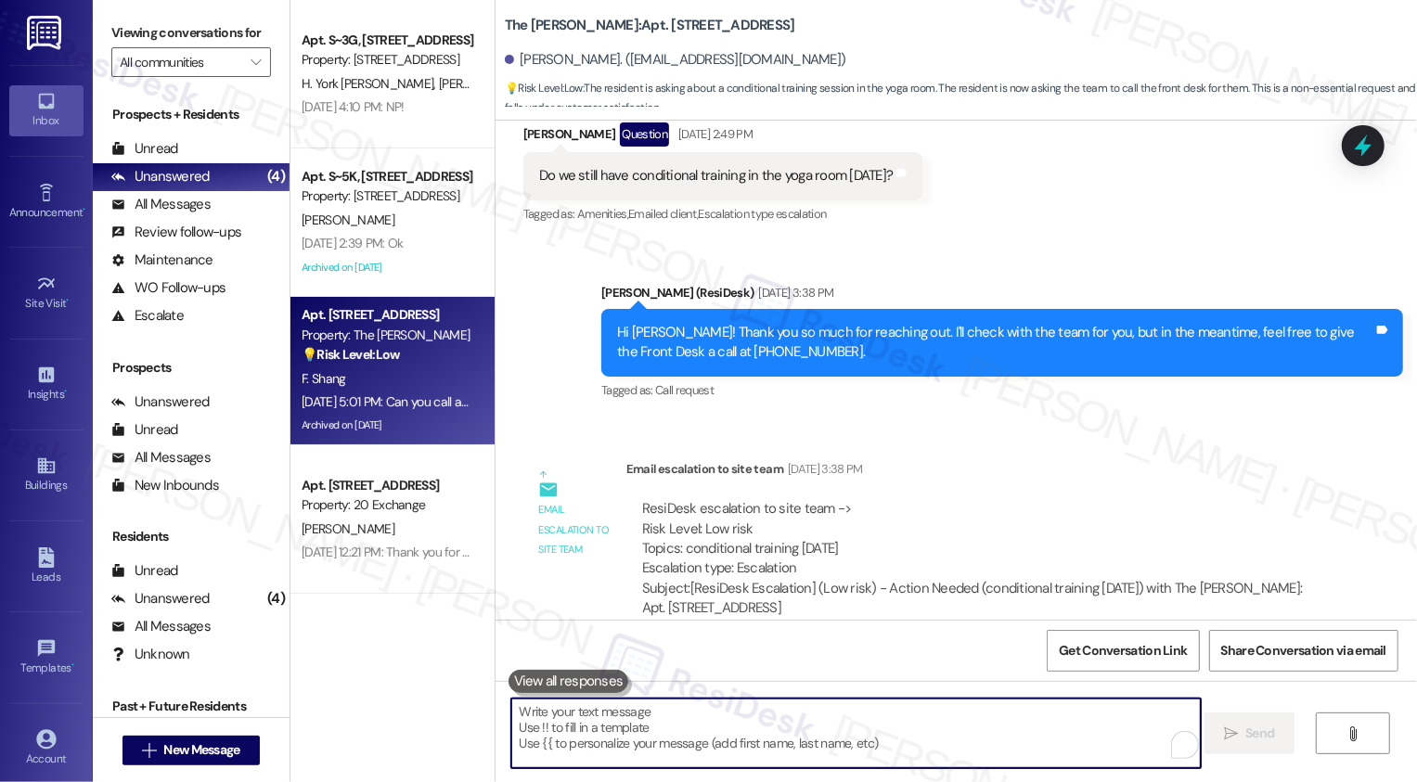
scroll to position [29701, 0]
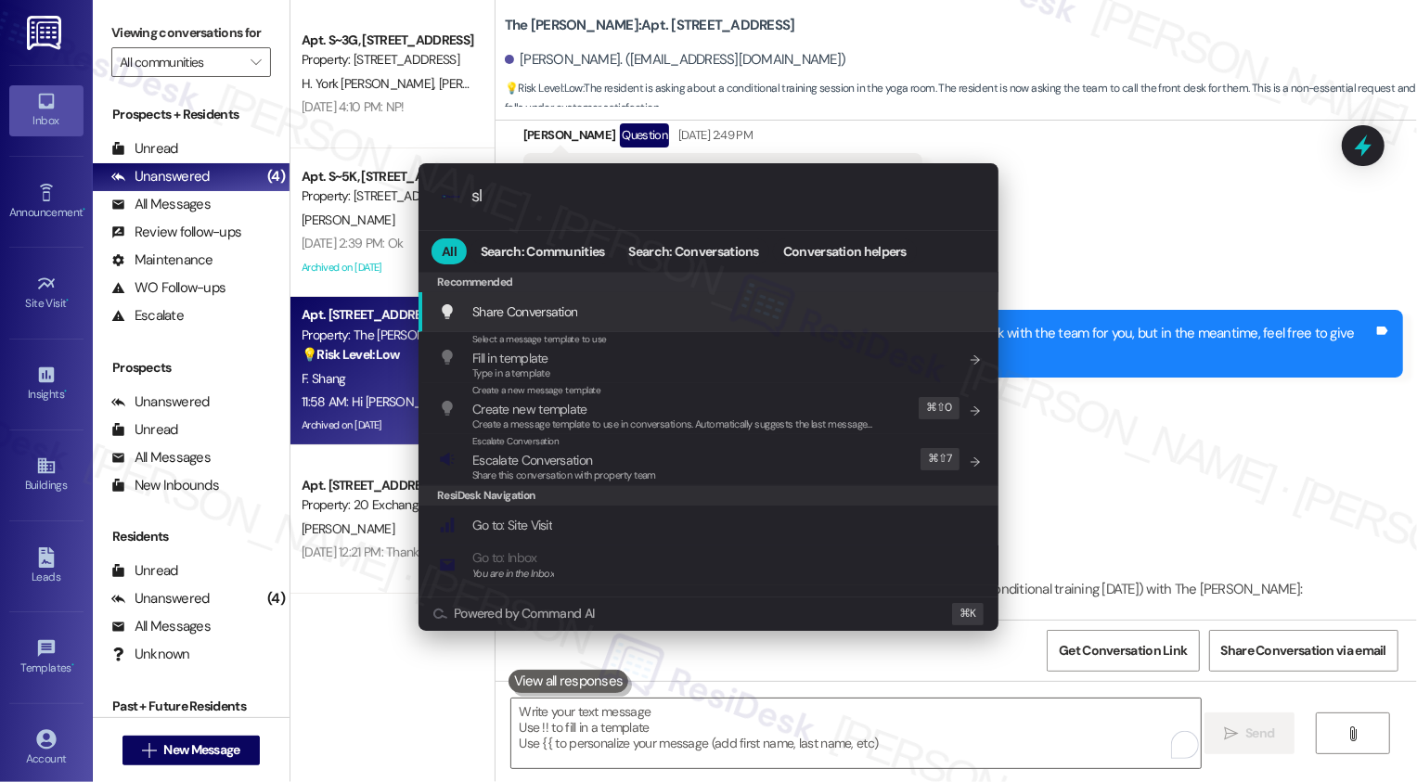
type input "sla"
